Goal: Task Accomplishment & Management: Manage account settings

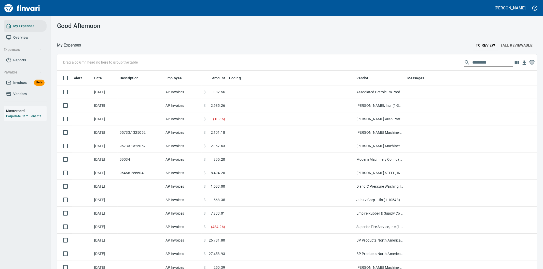
scroll to position [205, 467]
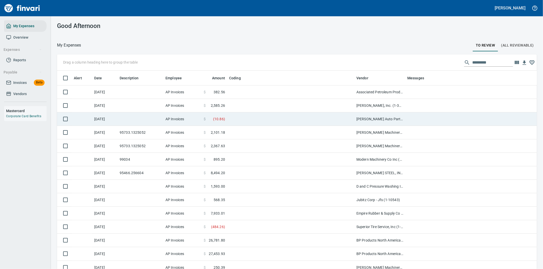
click at [250, 116] on td at bounding box center [290, 118] width 127 height 13
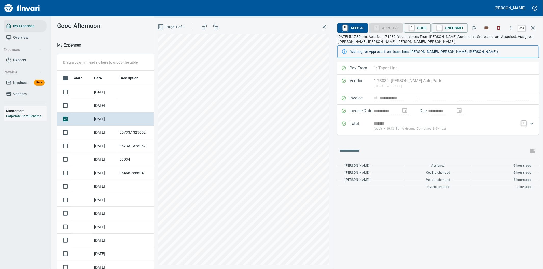
scroll to position [205, 340]
click at [534, 27] on icon "button" at bounding box center [532, 28] width 6 height 6
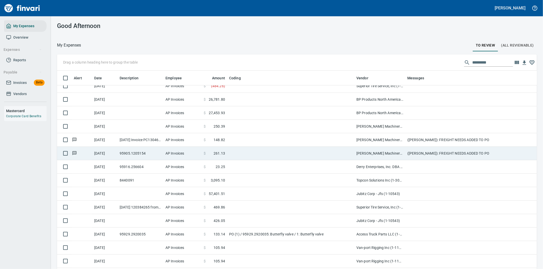
scroll to position [56, 0]
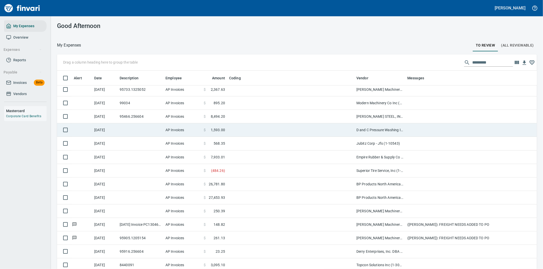
click at [289, 129] on td at bounding box center [290, 129] width 127 height 13
click at [289, 131] on td at bounding box center [290, 129] width 127 height 13
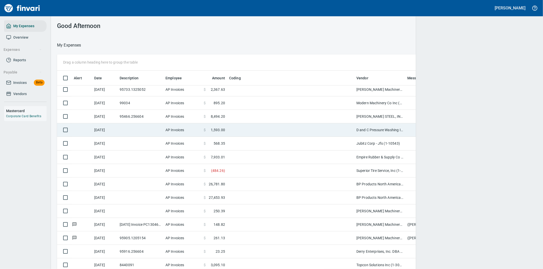
scroll to position [1, 1]
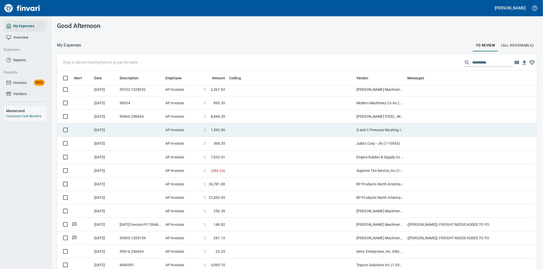
drag, startPoint x: 307, startPoint y: 132, endPoint x: 311, endPoint y: 128, distance: 5.8
click at [307, 132] on td at bounding box center [290, 129] width 127 height 13
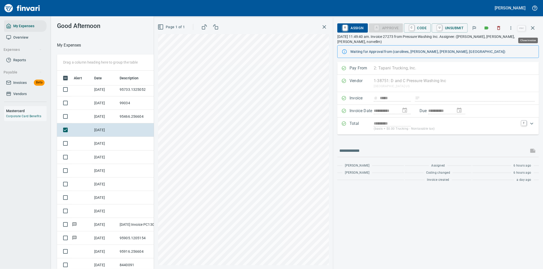
scroll to position [205, 340]
click at [512, 28] on icon "button" at bounding box center [510, 27] width 5 height 5
click at [494, 42] on span "Download" at bounding box center [509, 43] width 49 height 6
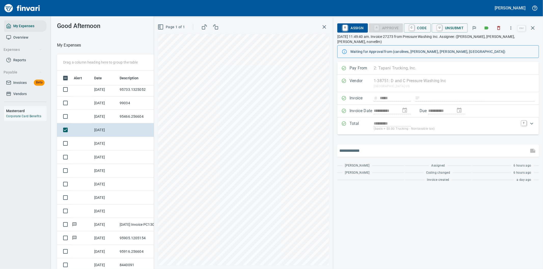
click at [369, 147] on input "text" at bounding box center [432, 151] width 187 height 8
type input "*******"
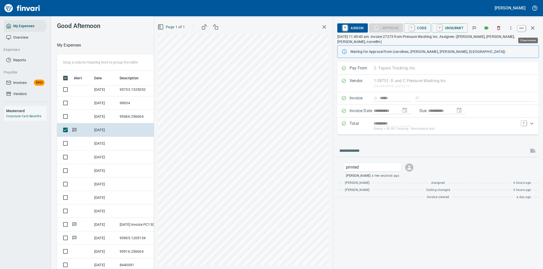
click at [533, 27] on icon "button" at bounding box center [533, 28] width 4 height 4
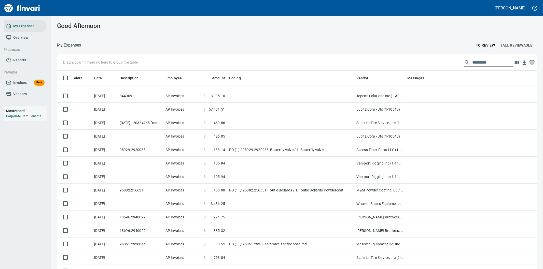
scroll to position [254, 0]
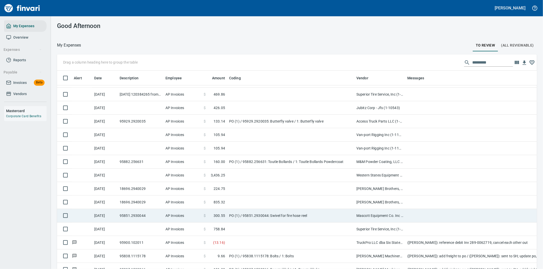
click at [330, 214] on td "PO (1) / 95851.2930044: Swivel for fire hose reel" at bounding box center [290, 215] width 127 height 13
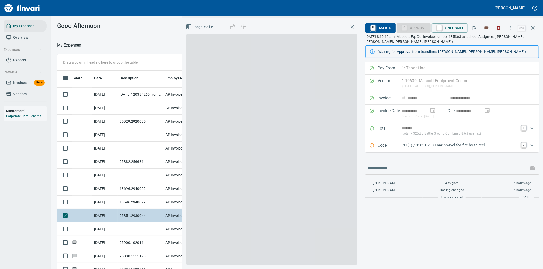
scroll to position [205, 340]
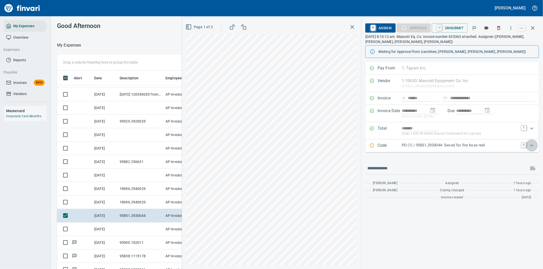
click at [530, 145] on icon "Expand" at bounding box center [531, 145] width 6 height 6
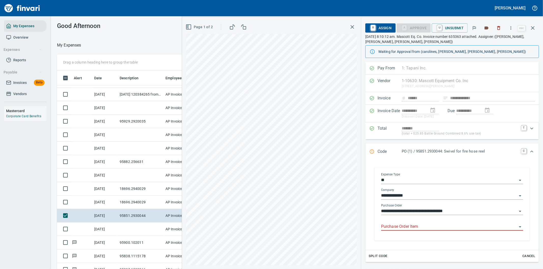
click at [406, 224] on input "Purchase Order Item" at bounding box center [449, 226] width 136 height 7
click at [406, 225] on input "Purchase Order Item" at bounding box center [449, 226] width 136 height 7
click at [533, 28] on icon "button" at bounding box center [533, 28] width 4 height 4
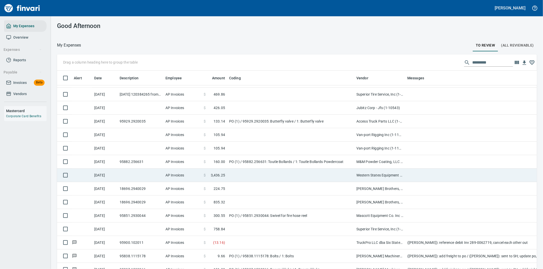
scroll to position [339, 0]
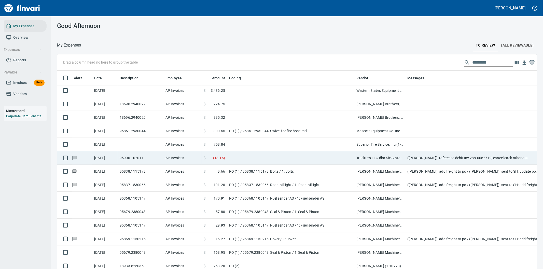
click at [276, 158] on td at bounding box center [290, 157] width 127 height 13
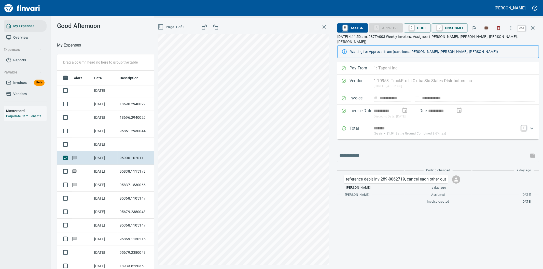
scroll to position [205, 340]
click at [533, 25] on icon "button" at bounding box center [532, 28] width 6 height 6
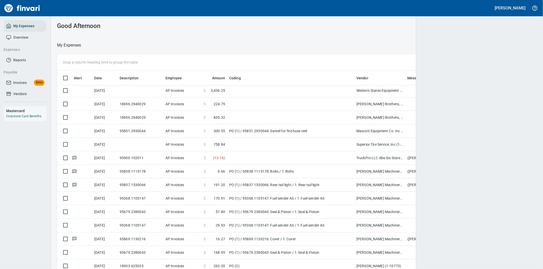
scroll to position [205, 467]
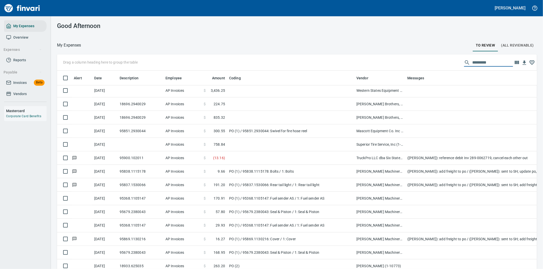
drag, startPoint x: 477, startPoint y: 60, endPoint x: 467, endPoint y: 62, distance: 9.8
click at [472, 62] on input "text" at bounding box center [492, 63] width 41 height 8
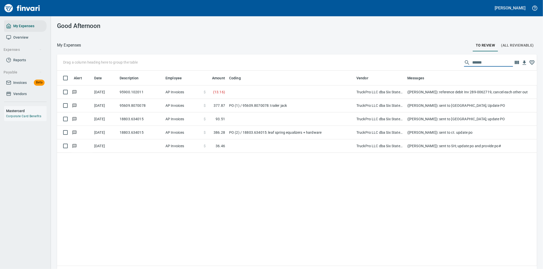
scroll to position [205, 471]
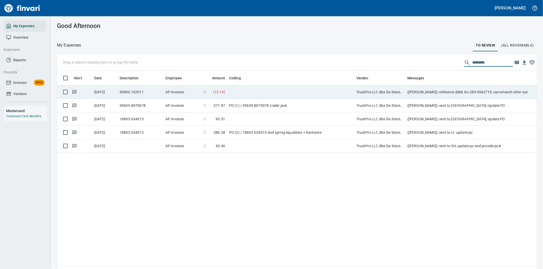
type input "********"
click at [291, 90] on td at bounding box center [290, 91] width 127 height 13
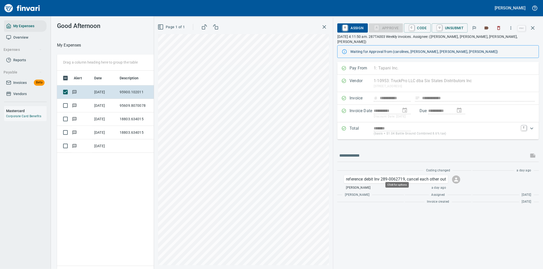
scroll to position [205, 344]
click at [421, 28] on span "C Code" at bounding box center [417, 28] width 19 height 9
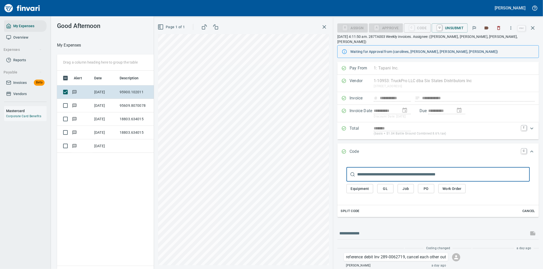
click at [426, 186] on span "PO" at bounding box center [426, 189] width 8 height 6
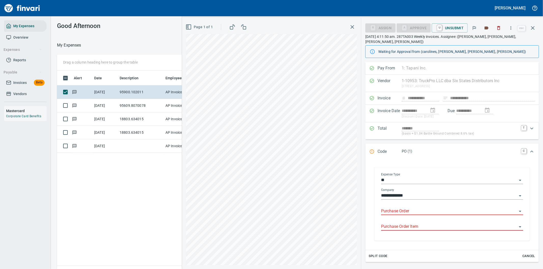
click at [397, 208] on input "Purchase Order" at bounding box center [449, 211] width 136 height 7
click at [434, 221] on li "95900.102011: EQ SHOP STOCK" at bounding box center [450, 219] width 138 height 12
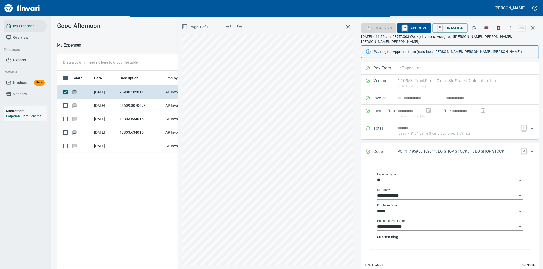
type input "**********"
click at [419, 27] on span "A Approve" at bounding box center [414, 28] width 26 height 9
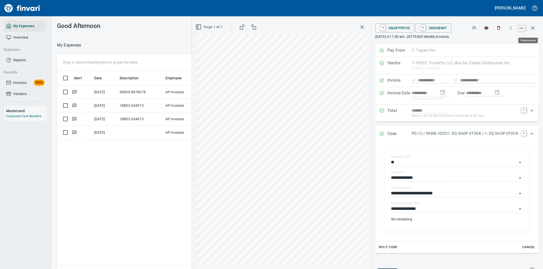
click at [532, 26] on icon "button" at bounding box center [532, 28] width 6 height 6
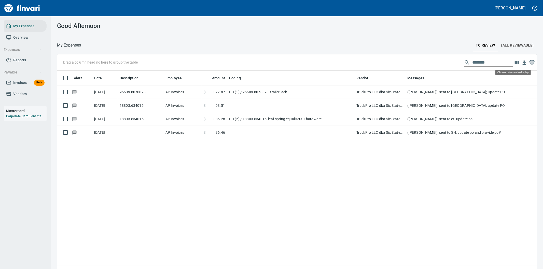
scroll to position [205, 471]
drag, startPoint x: 483, startPoint y: 62, endPoint x: 434, endPoint y: 56, distance: 49.5
click at [440, 61] on div "Drag a column heading here to group the table ********" at bounding box center [297, 62] width 480 height 16
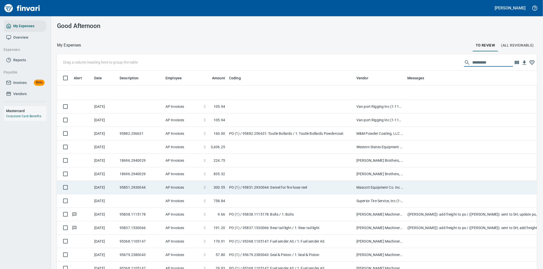
scroll to position [339, 0]
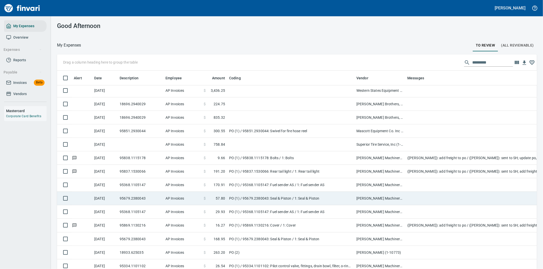
click at [266, 194] on td "PO (1) / 95679.2380043: Seal & Piston / 1: Seal & Piston" at bounding box center [290, 198] width 127 height 13
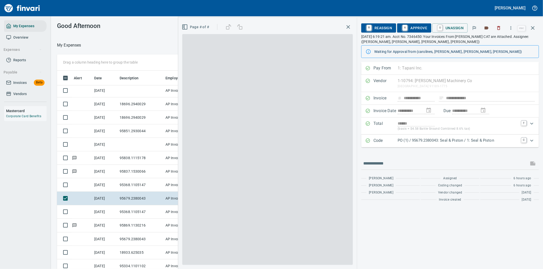
scroll to position [205, 340]
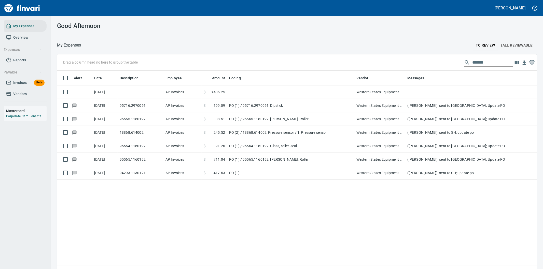
scroll to position [205, 471]
